Goal: Check status: Check status

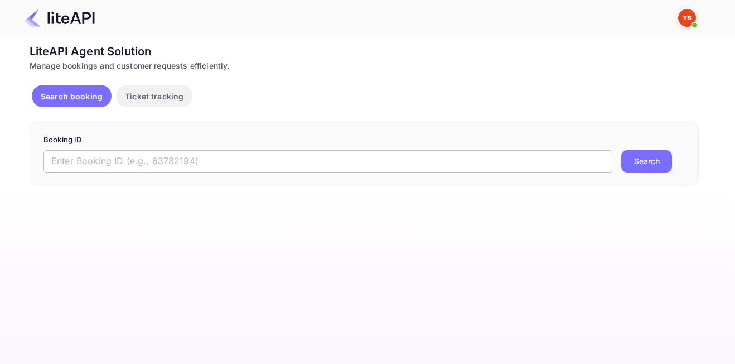
click at [333, 157] on input "text" at bounding box center [327, 161] width 569 height 22
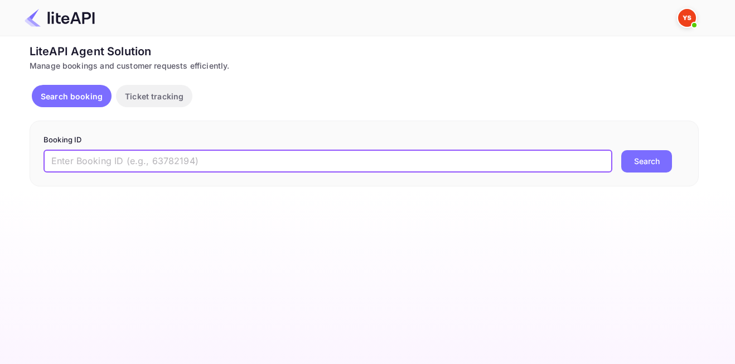
paste input "8869308"
type input "8869308"
click at [640, 157] on button "Search" at bounding box center [646, 161] width 51 height 22
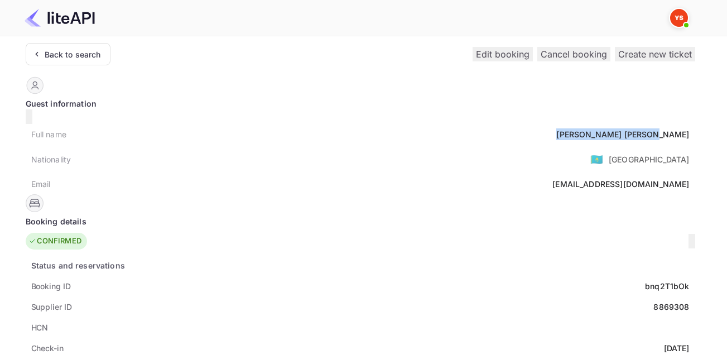
drag, startPoint x: 301, startPoint y: 126, endPoint x: 346, endPoint y: 128, distance: 45.2
click at [346, 128] on div "Full name [PERSON_NAME]" at bounding box center [360, 134] width 669 height 21
copy div "[PERSON_NAME]"
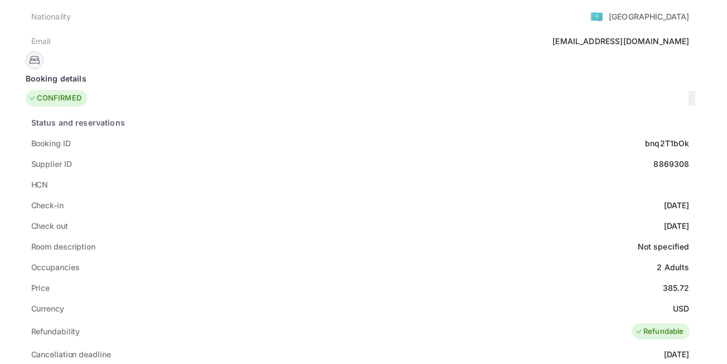
scroll to position [167, 0]
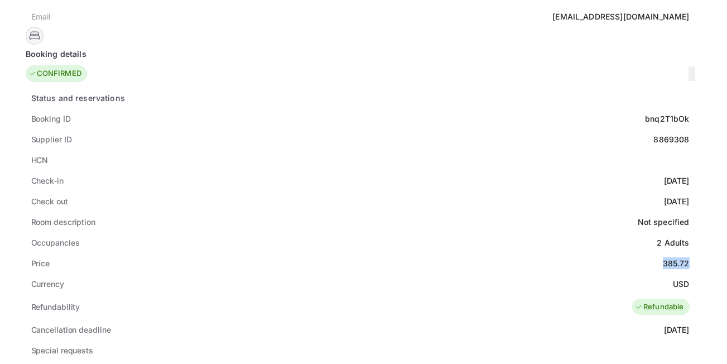
drag, startPoint x: 332, startPoint y: 251, endPoint x: 343, endPoint y: 252, distance: 11.8
click at [343, 253] on div "Price 385.72" at bounding box center [360, 263] width 669 height 21
copy div "385.72"
